Goal: Task Accomplishment & Management: Complete application form

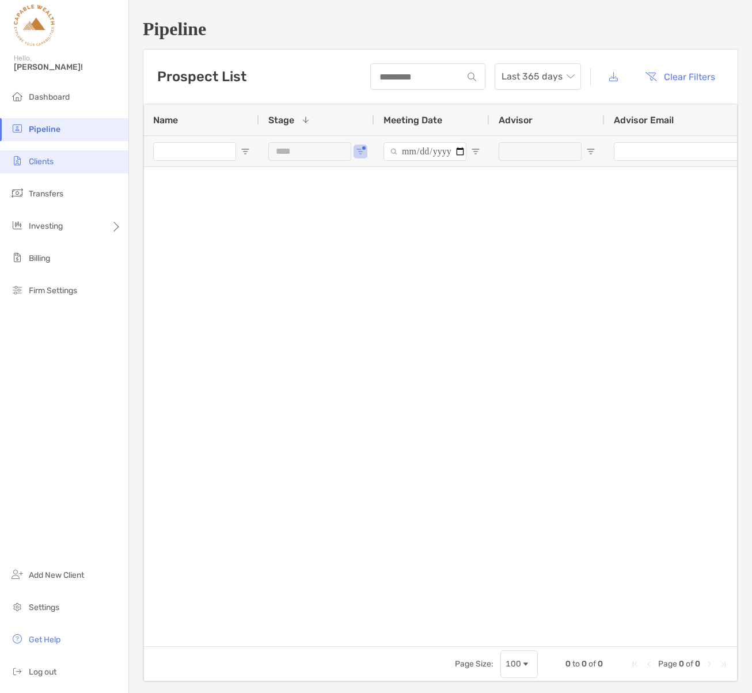
click at [64, 161] on li "Clients" at bounding box center [64, 161] width 128 height 23
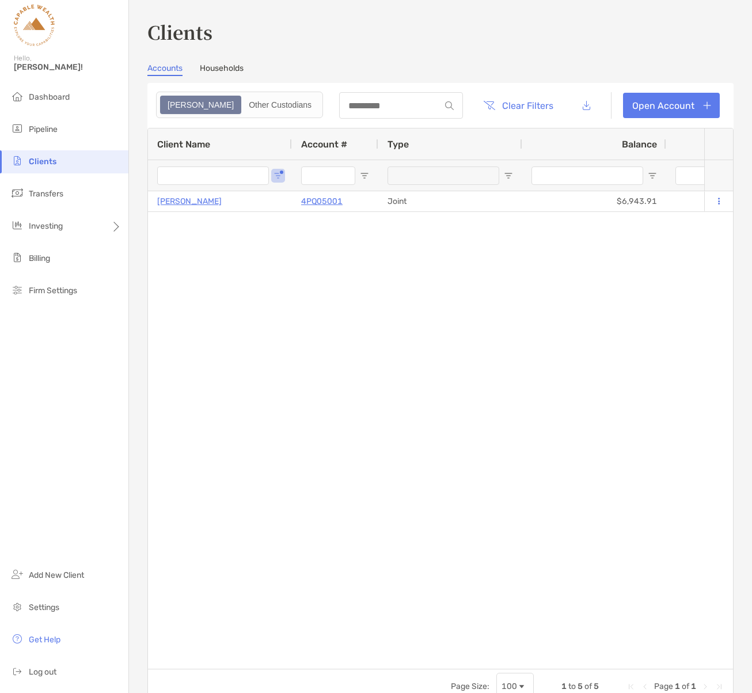
type input "*****"
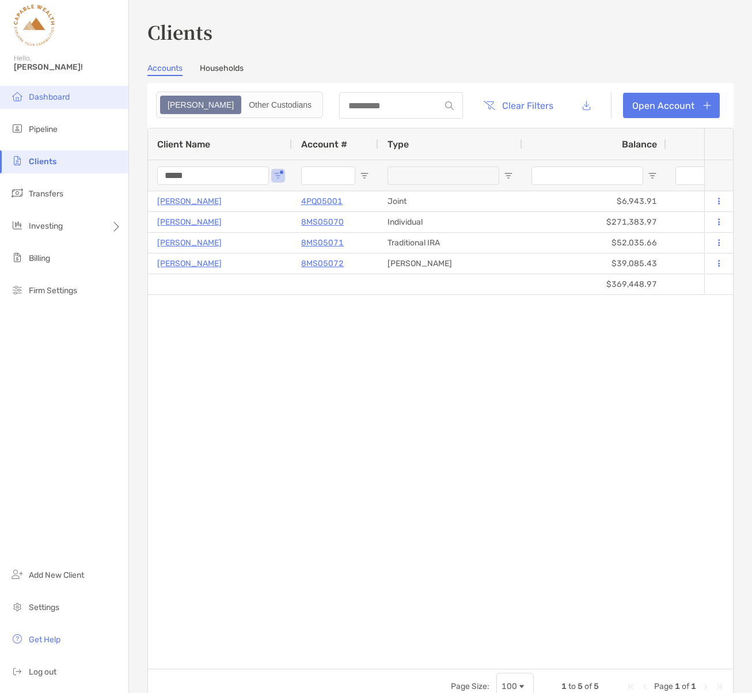
click at [50, 92] on span "Dashboard" at bounding box center [49, 97] width 41 height 10
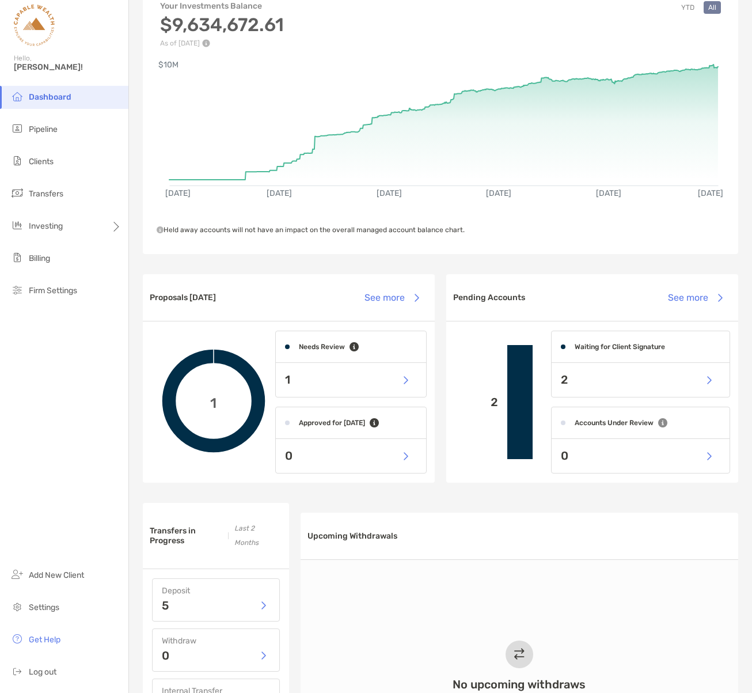
scroll to position [82, 0]
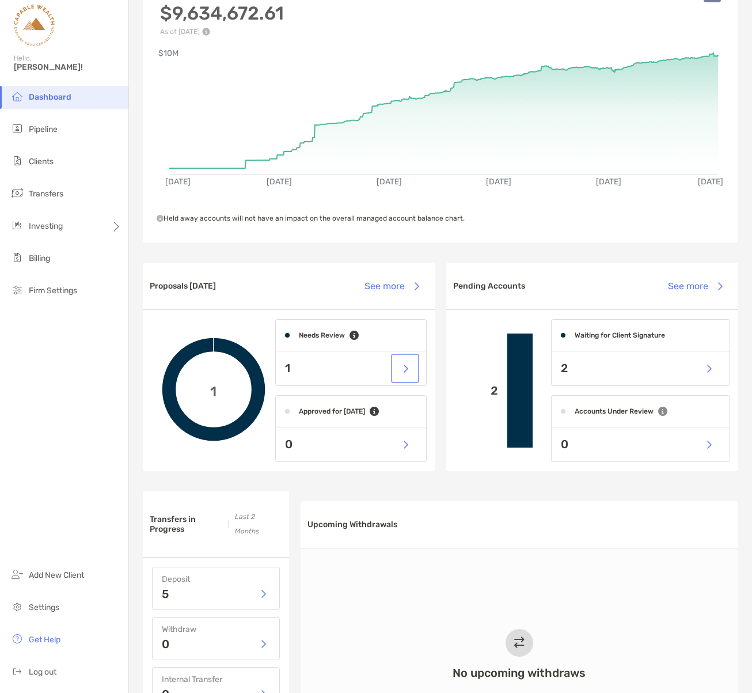
click at [405, 371] on button "button" at bounding box center [405, 368] width 24 height 25
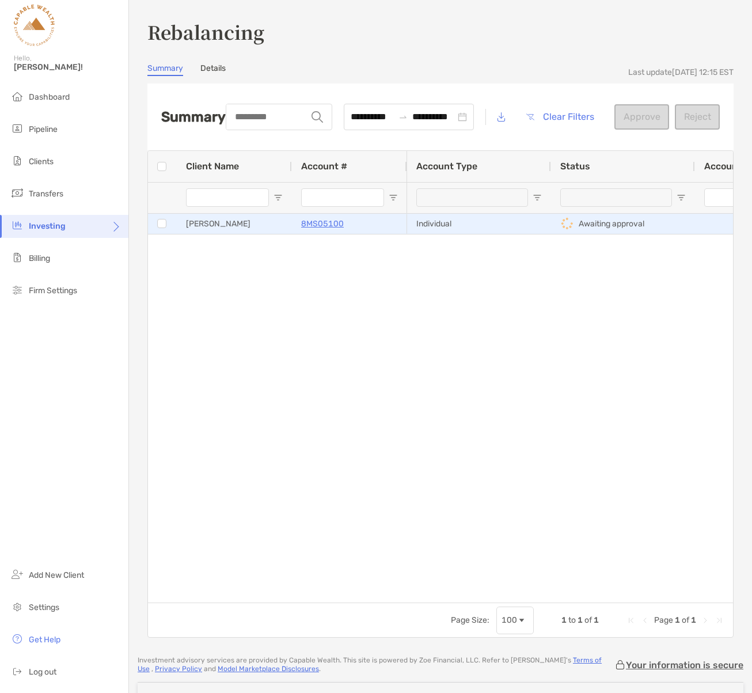
click at [313, 222] on p "8MS05100" at bounding box center [322, 223] width 43 height 14
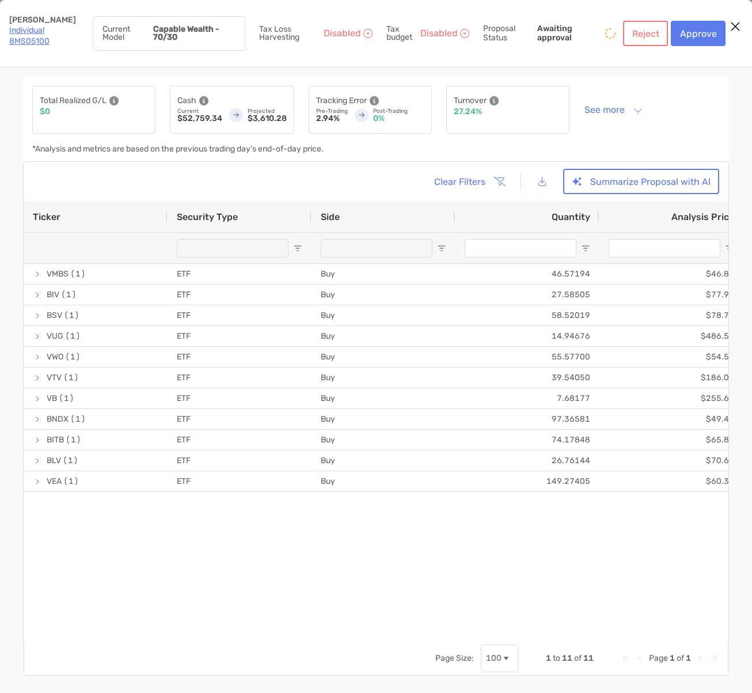
click at [26, 30] on link "Individual 8MS05100" at bounding box center [29, 35] width 40 height 21
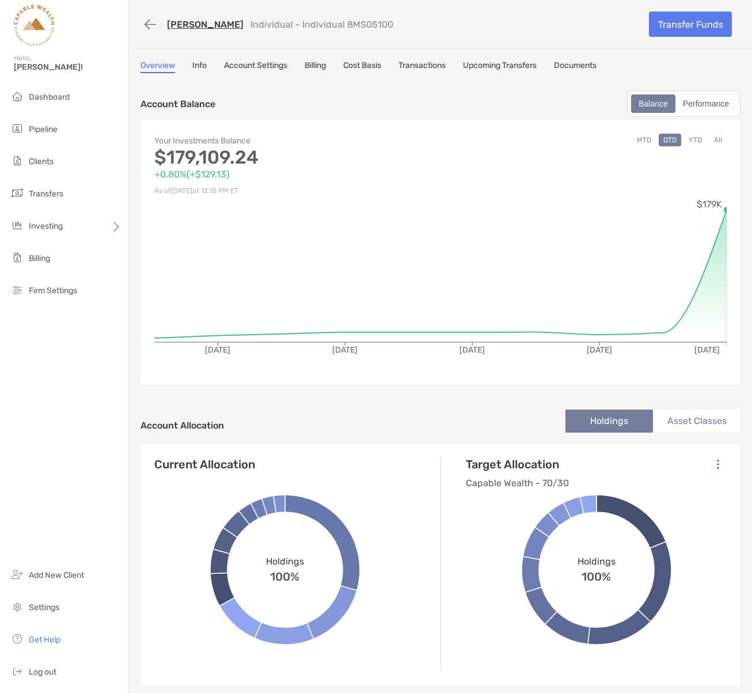
click at [178, 24] on link "[PERSON_NAME]" at bounding box center [205, 24] width 77 height 11
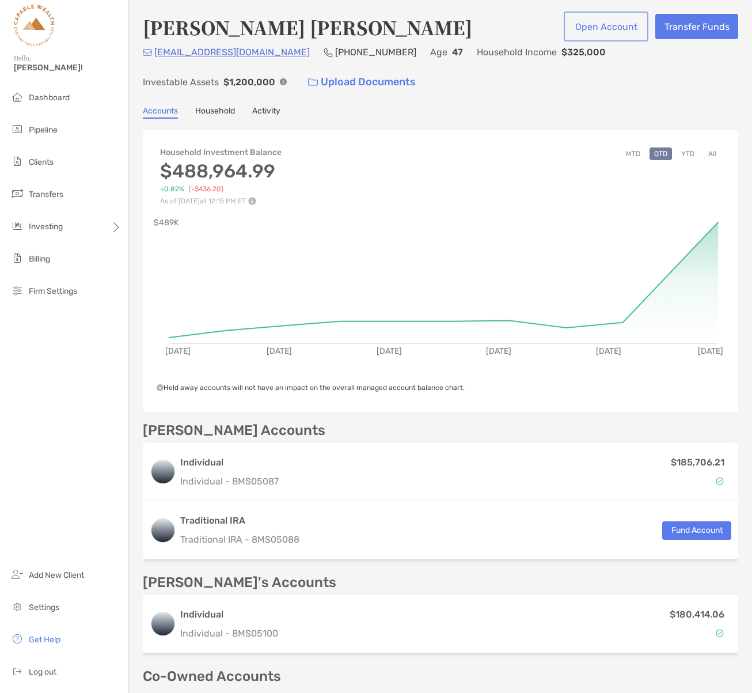
click at [611, 24] on button "Open Account" at bounding box center [606, 26] width 80 height 25
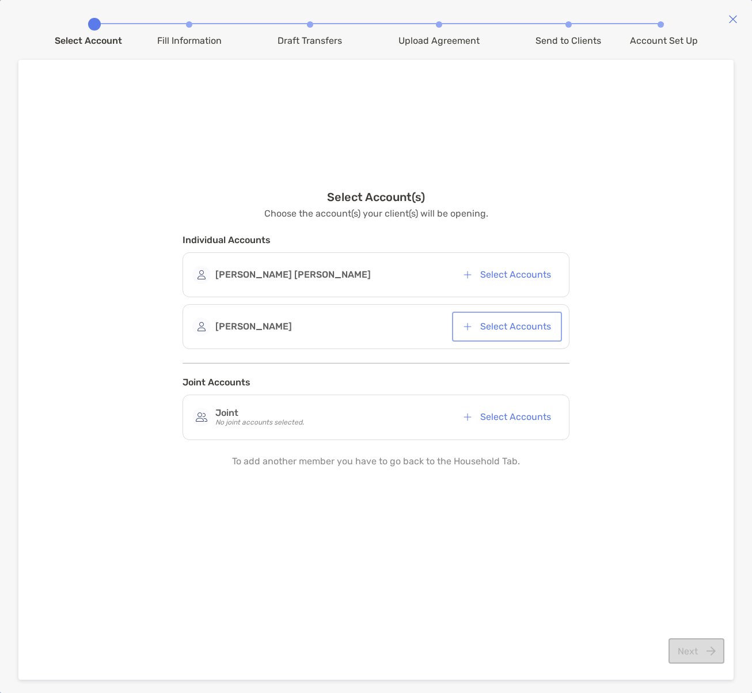
click at [507, 325] on button "Select Accounts" at bounding box center [506, 326] width 105 height 25
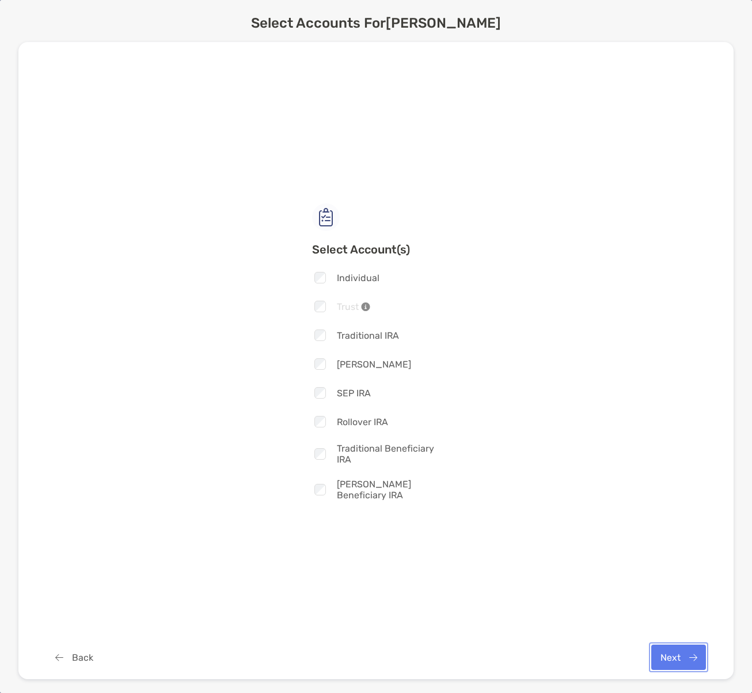
click at [675, 659] on button "Next" at bounding box center [678, 656] width 55 height 25
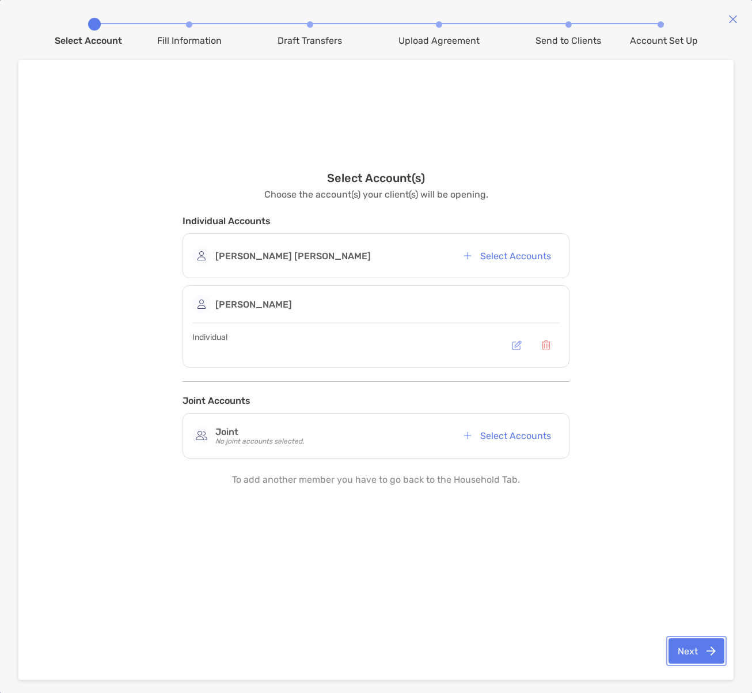
click at [694, 656] on button "Next" at bounding box center [696, 650] width 56 height 25
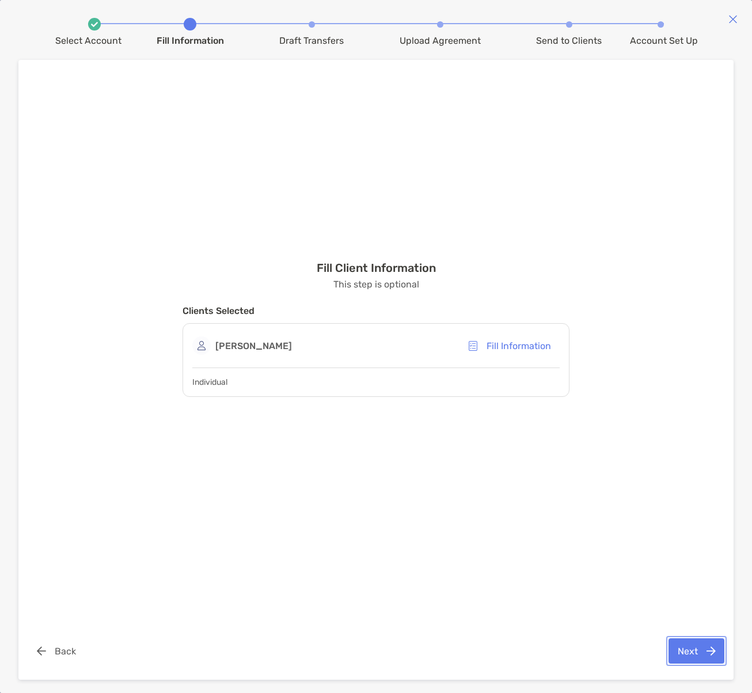
click at [689, 650] on button "Next" at bounding box center [696, 650] width 56 height 25
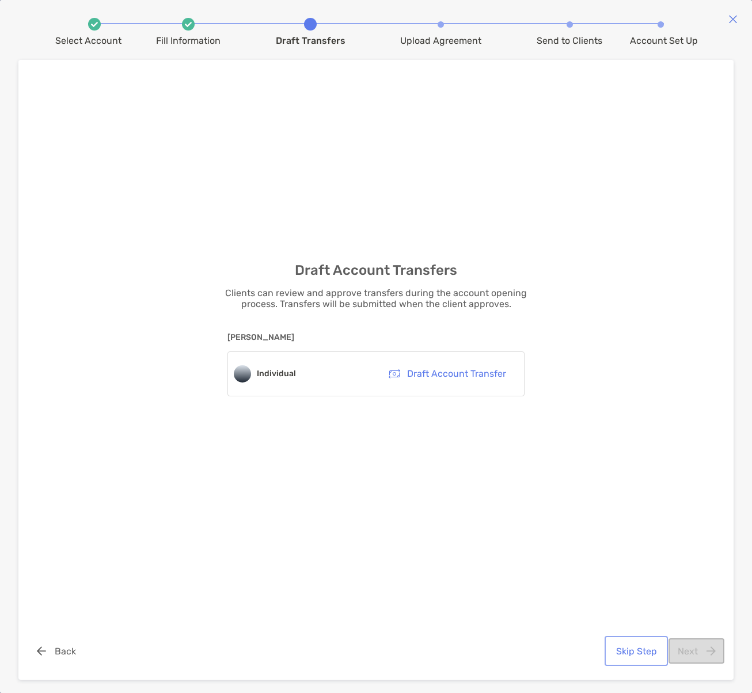
click at [632, 652] on button "Skip Step" at bounding box center [636, 650] width 59 height 25
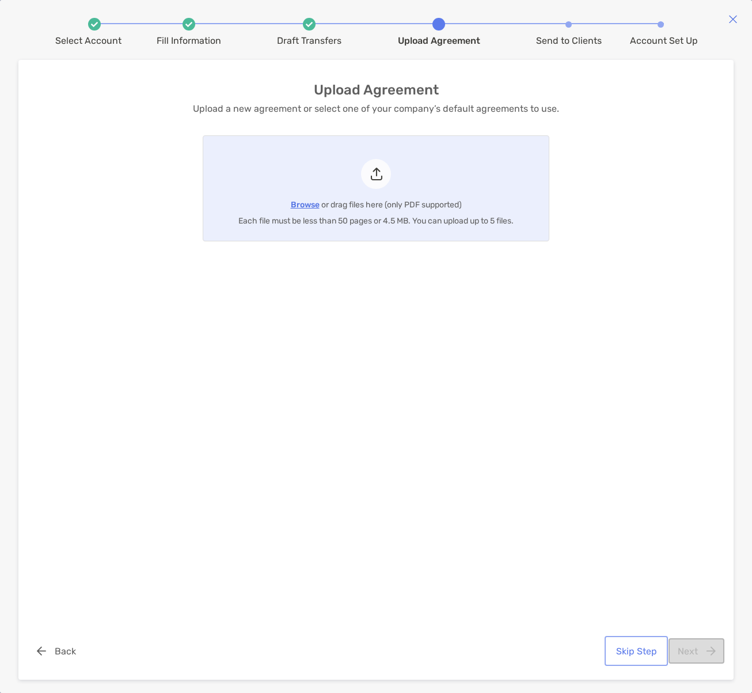
click at [647, 644] on button "Skip Step" at bounding box center [636, 650] width 59 height 25
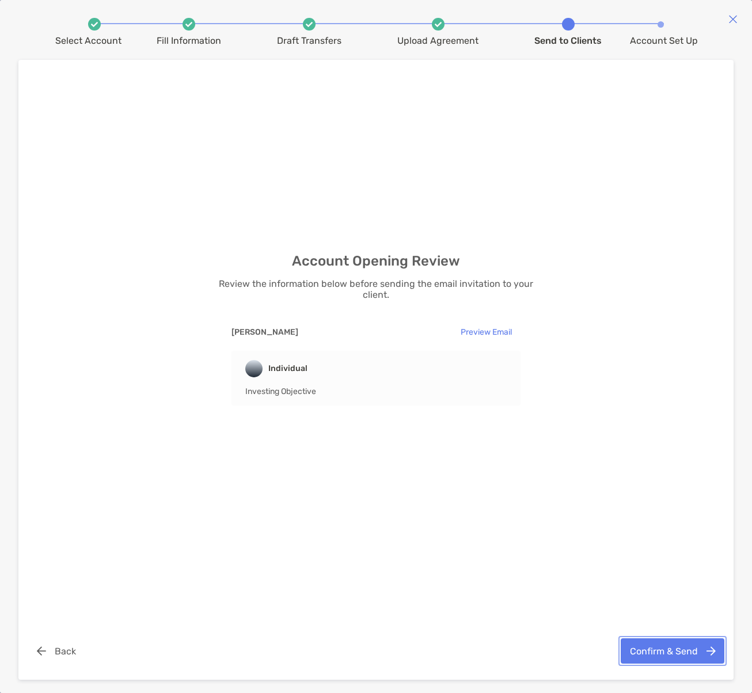
click at [675, 651] on button "Confirm & Send" at bounding box center [673, 650] width 104 height 25
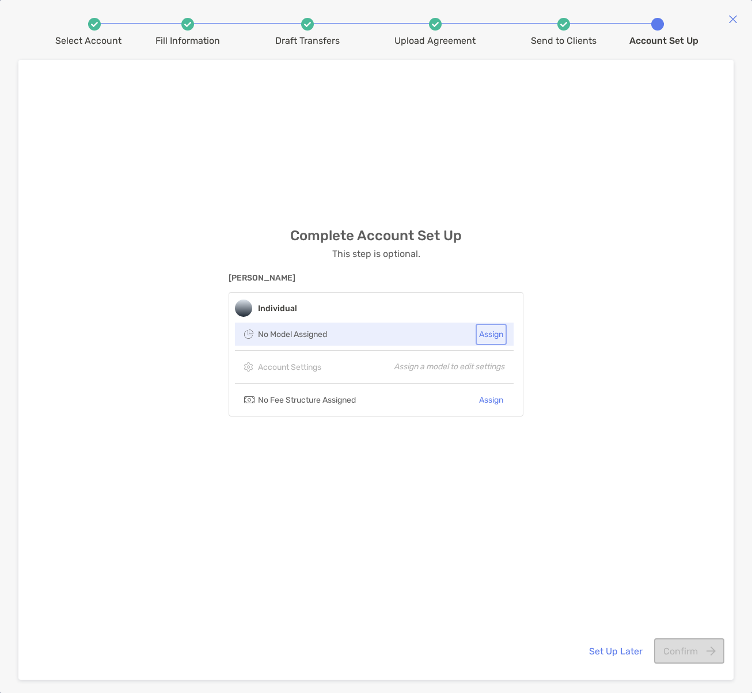
click at [489, 333] on button "Assign" at bounding box center [491, 334] width 26 height 17
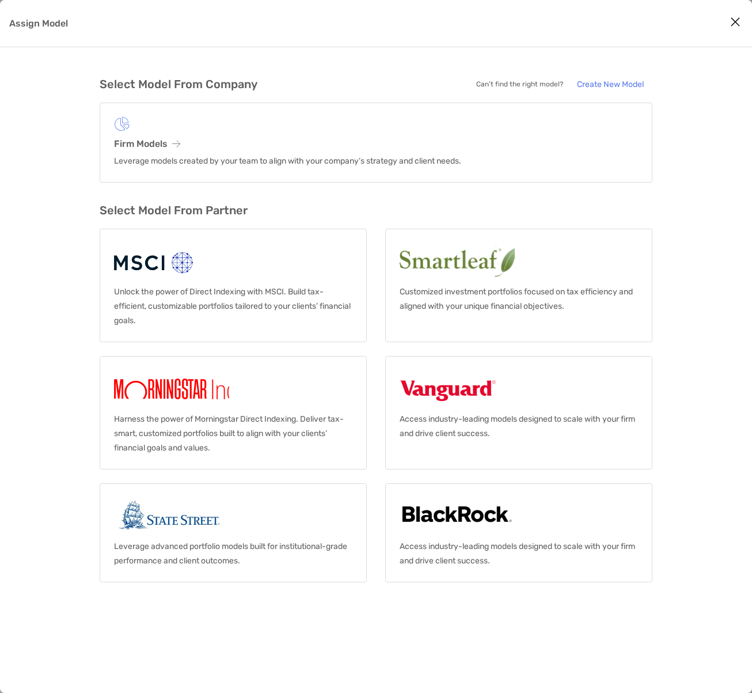
drag, startPoint x: 737, startPoint y: 21, endPoint x: 725, endPoint y: 26, distance: 13.2
click at [736, 21] on icon "Close modal" at bounding box center [735, 22] width 10 height 14
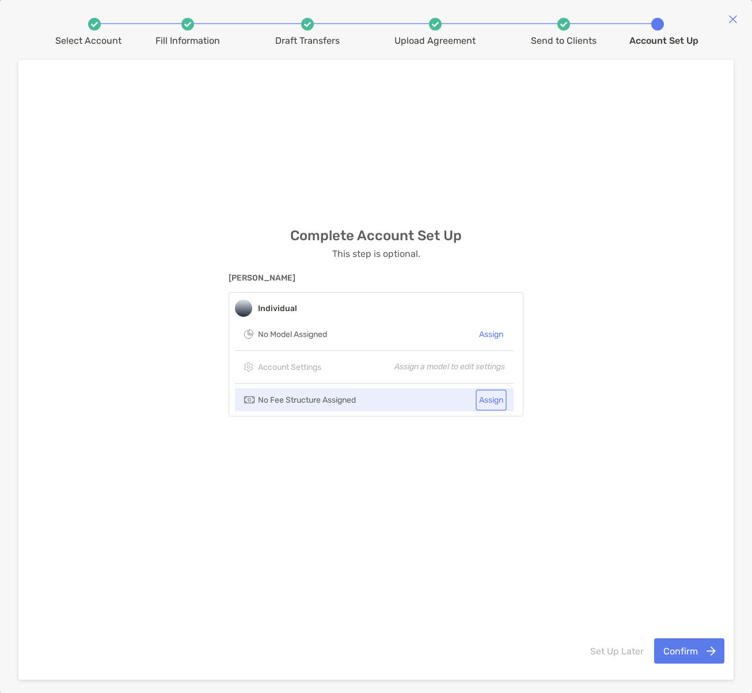
click at [491, 400] on button "Assign" at bounding box center [491, 400] width 26 height 17
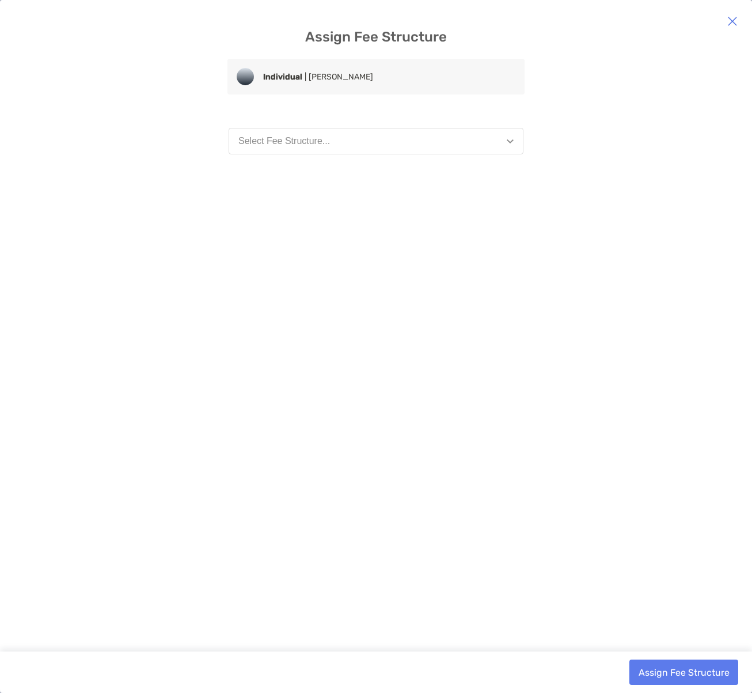
click at [344, 141] on button "Select Fee Structure..." at bounding box center [376, 141] width 295 height 26
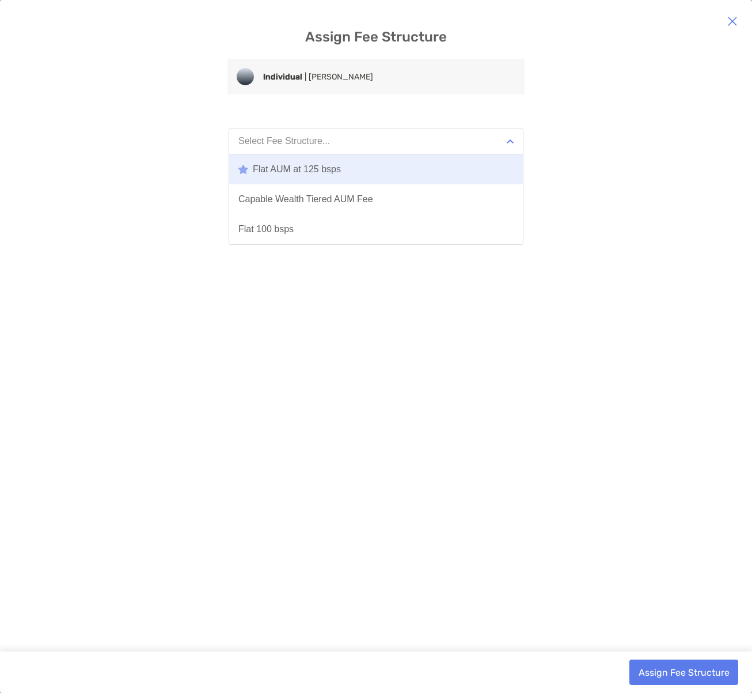
click at [318, 168] on div "Flat AUM at 125 bsps" at bounding box center [289, 169] width 102 height 10
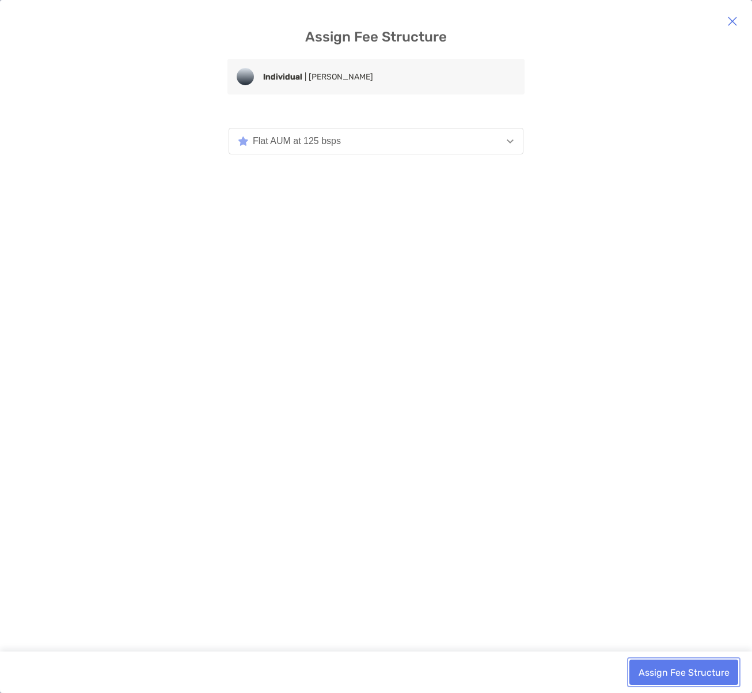
click at [676, 672] on button "Assign Fee Structure" at bounding box center [683, 671] width 109 height 25
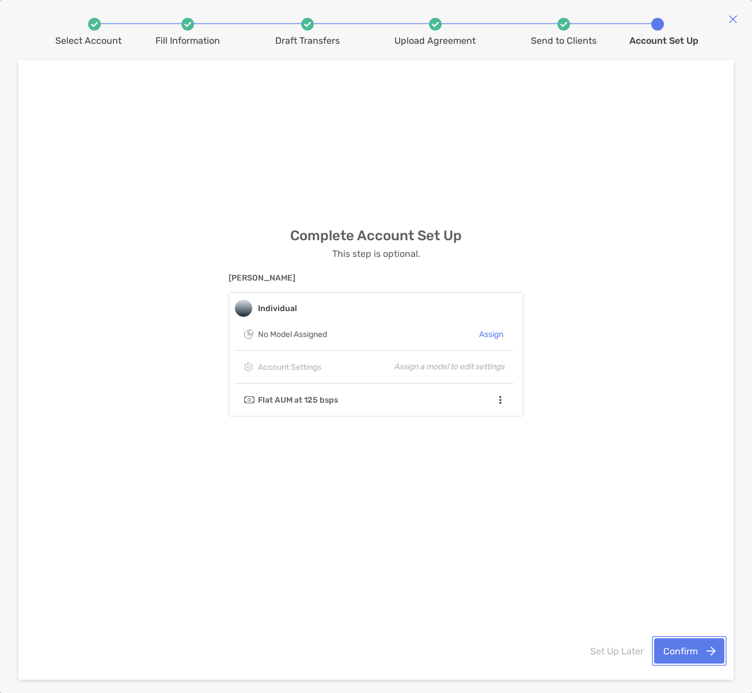
click at [683, 643] on button "Confirm" at bounding box center [689, 650] width 70 height 25
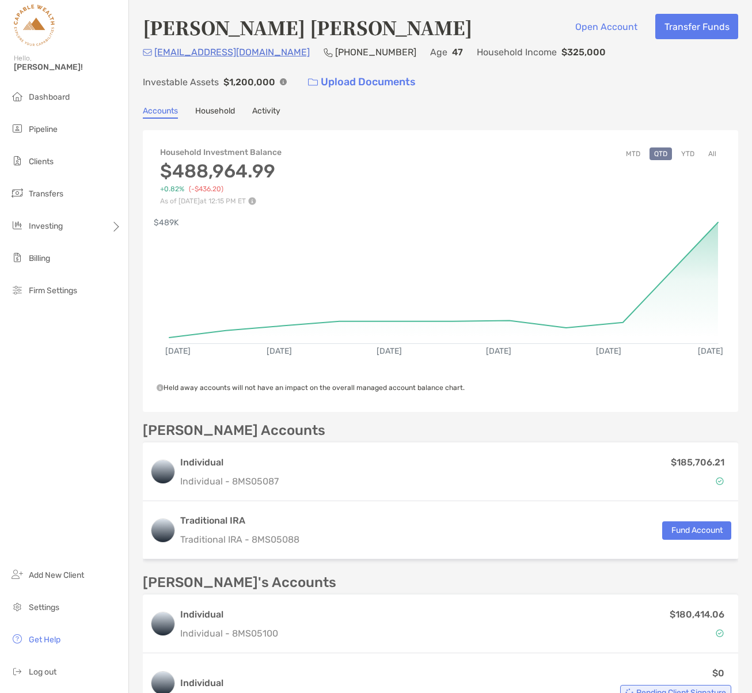
click at [691, 153] on button "YTD" at bounding box center [687, 153] width 22 height 13
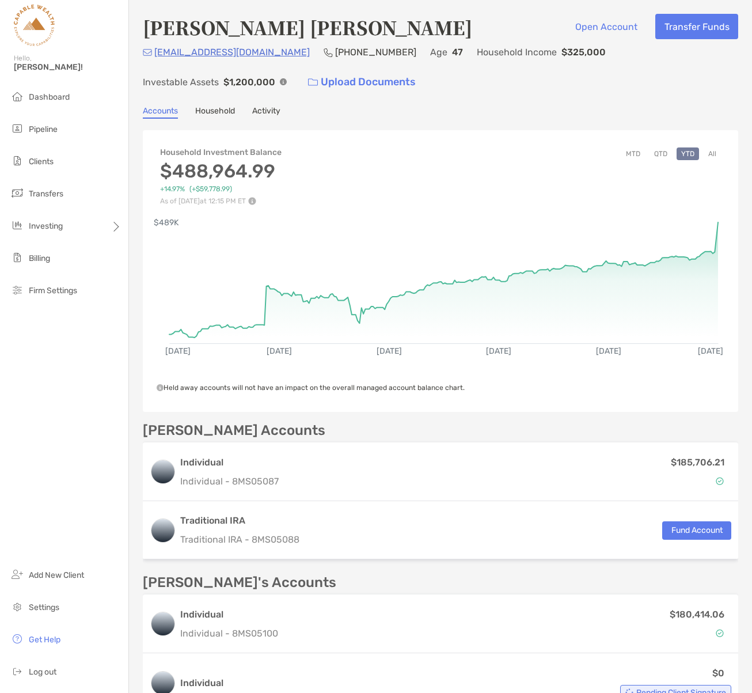
click at [709, 155] on button "All" at bounding box center [712, 153] width 17 height 13
